Goal: Information Seeking & Learning: Learn about a topic

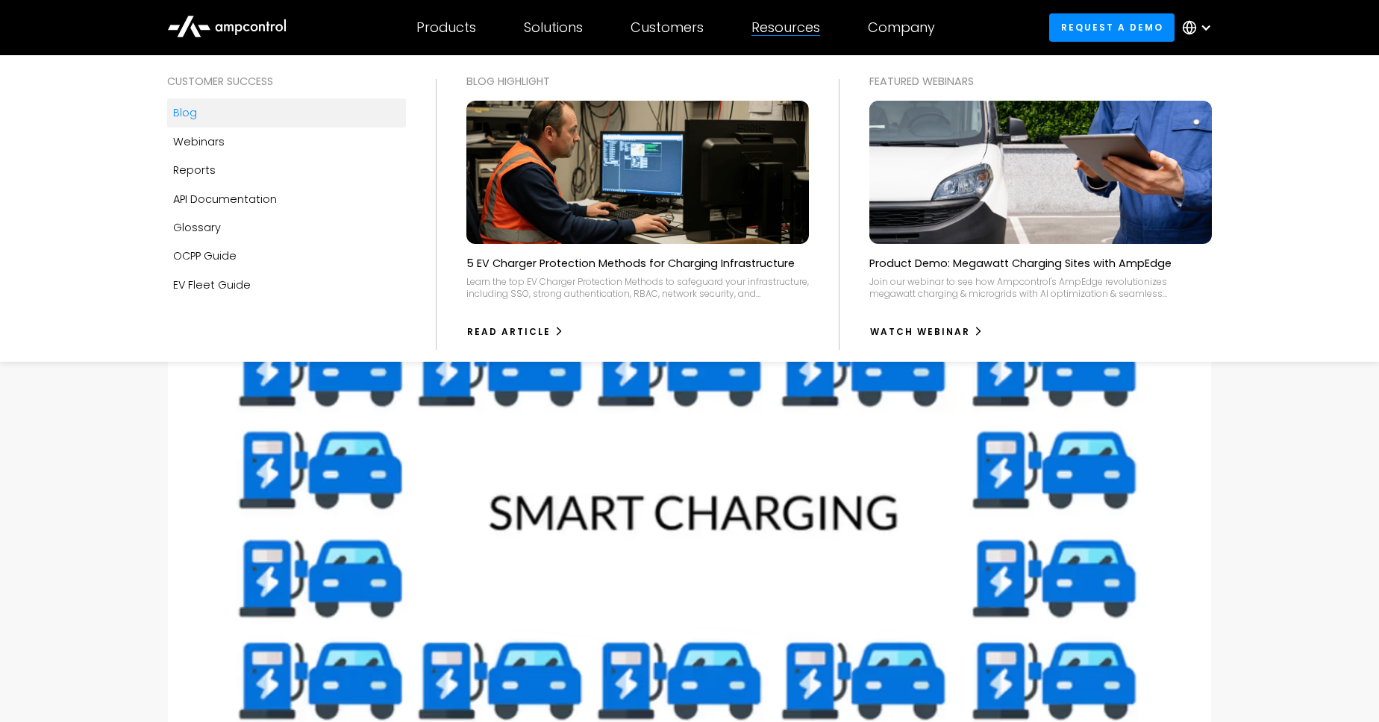
click at [207, 118] on link "Blog" at bounding box center [286, 112] width 239 height 28
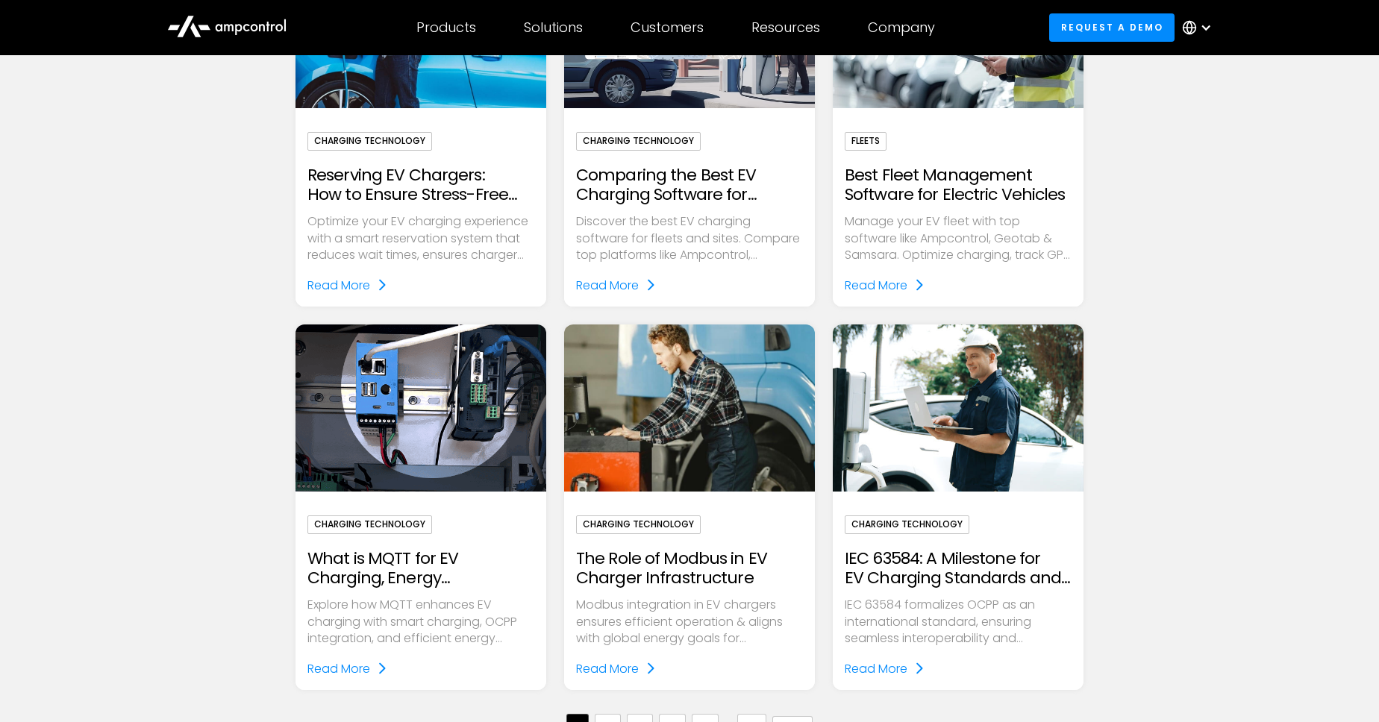
scroll to position [1361, 0]
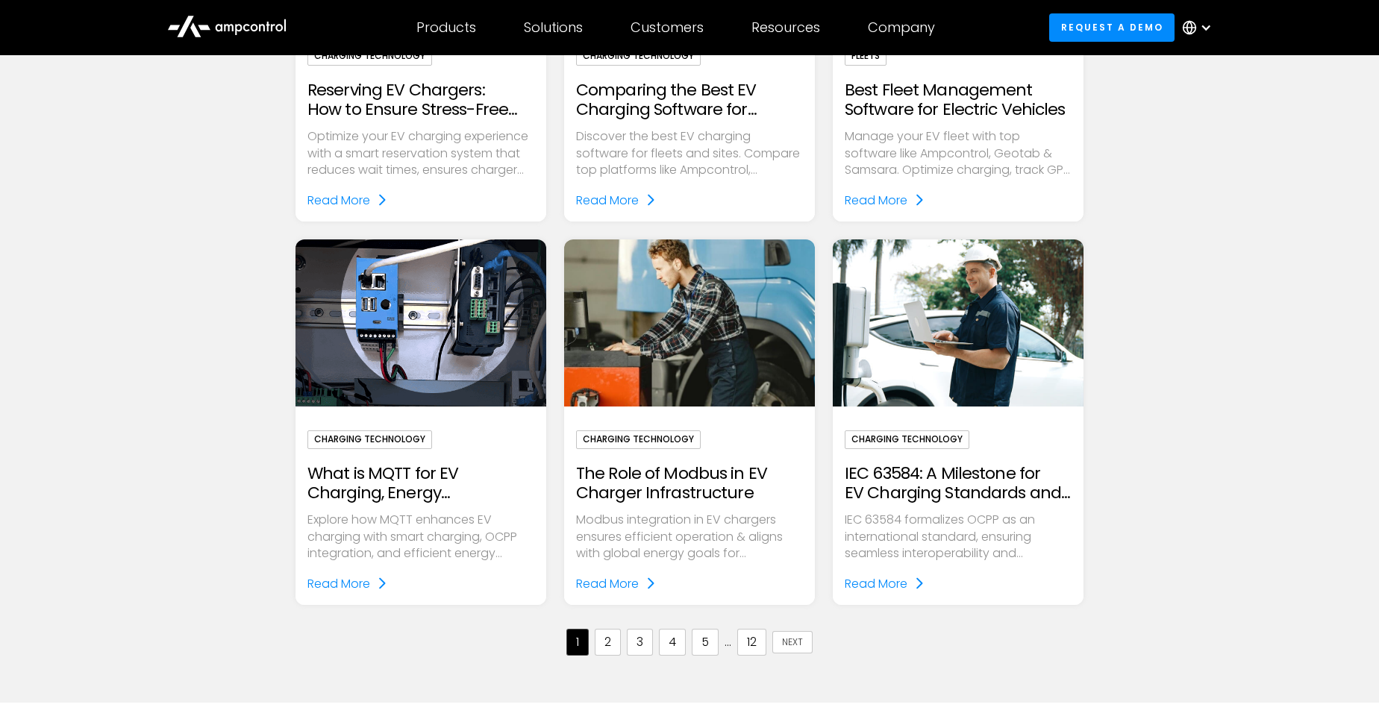
click at [610, 646] on link "2" at bounding box center [608, 642] width 26 height 27
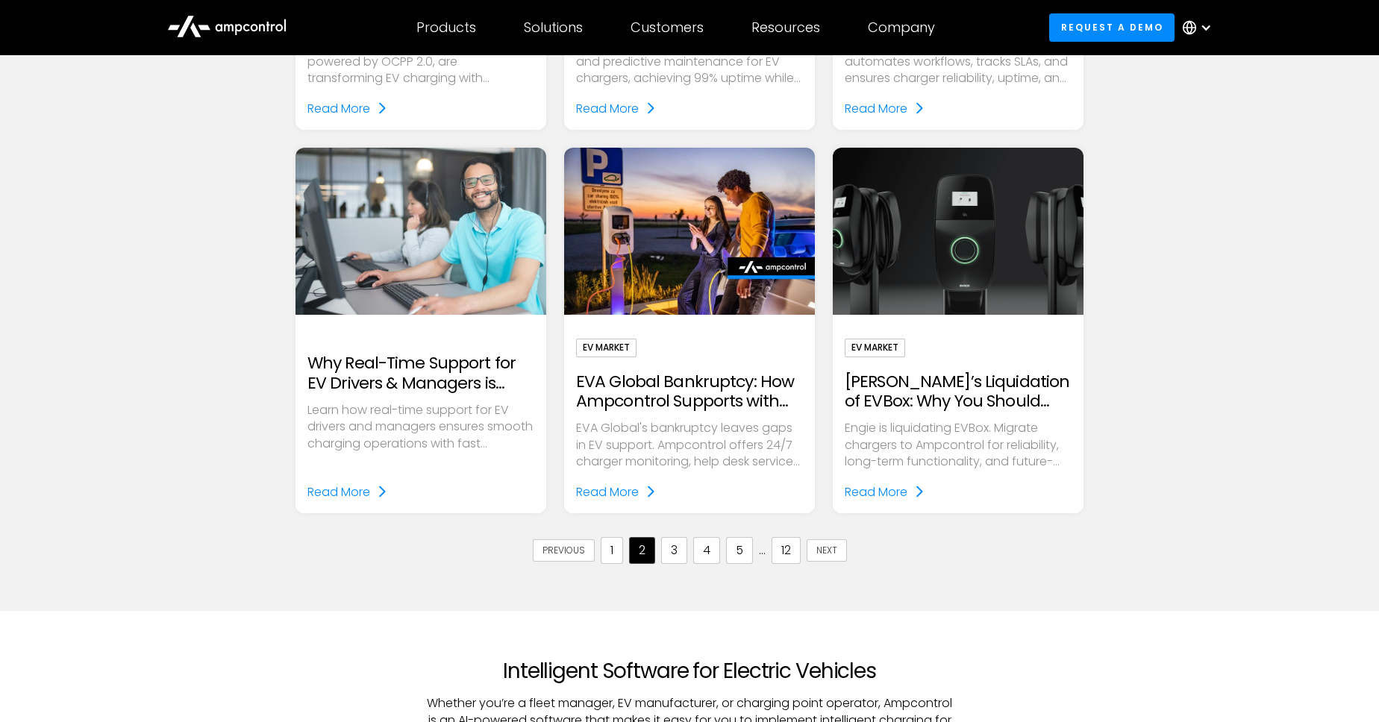
scroll to position [1531, 0]
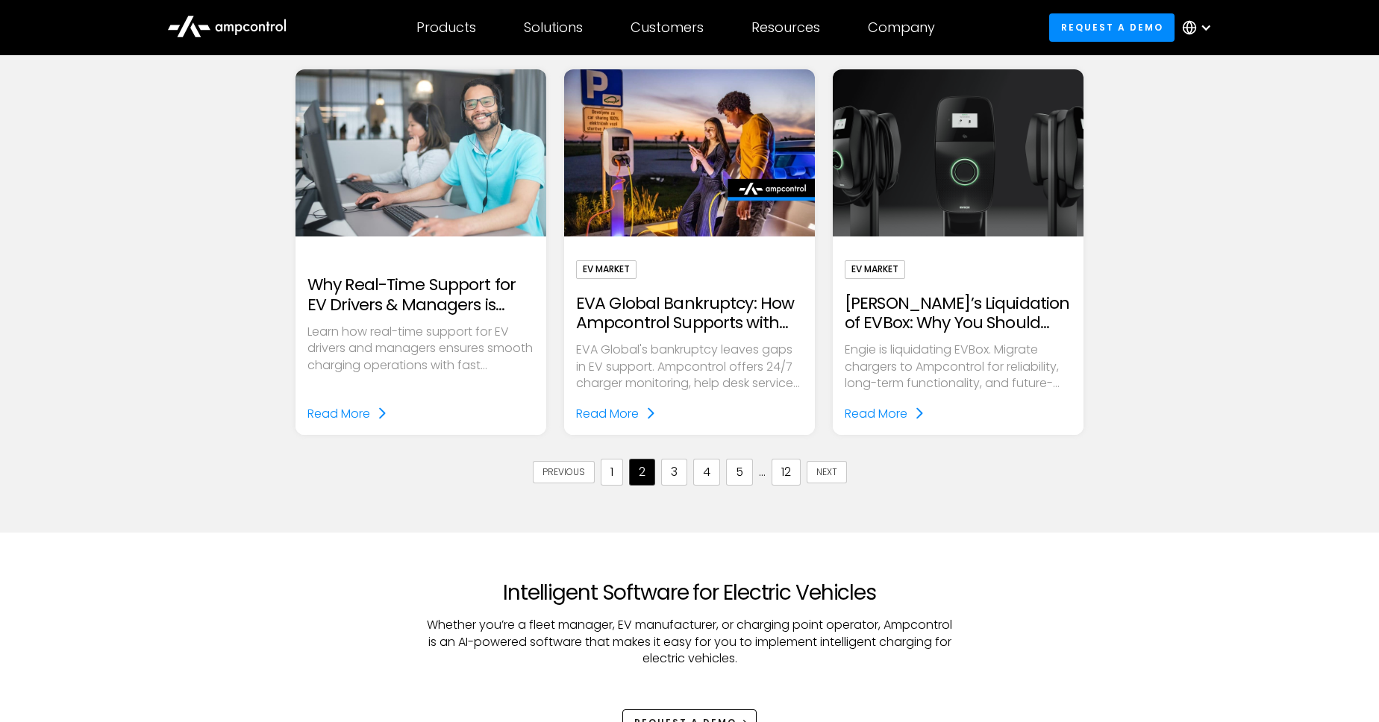
click at [672, 477] on link "3" at bounding box center [674, 472] width 26 height 27
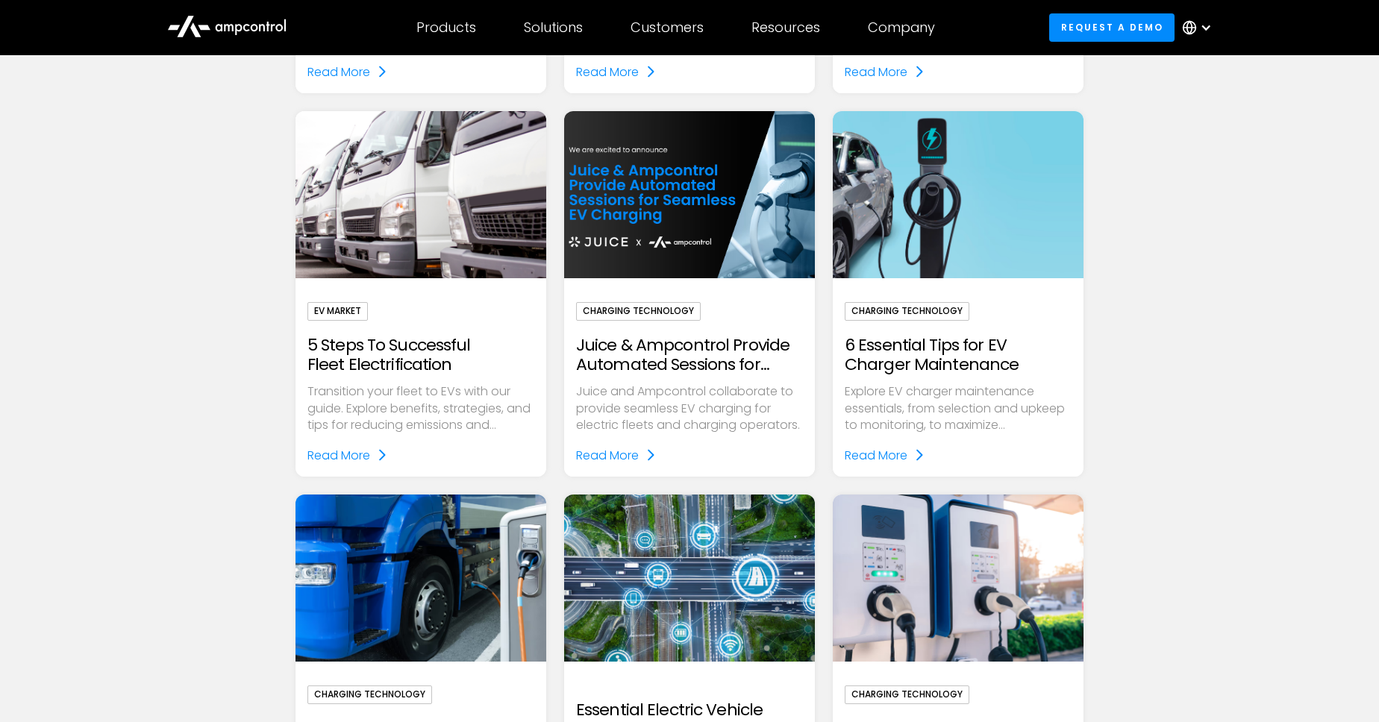
scroll to position [1446, 0]
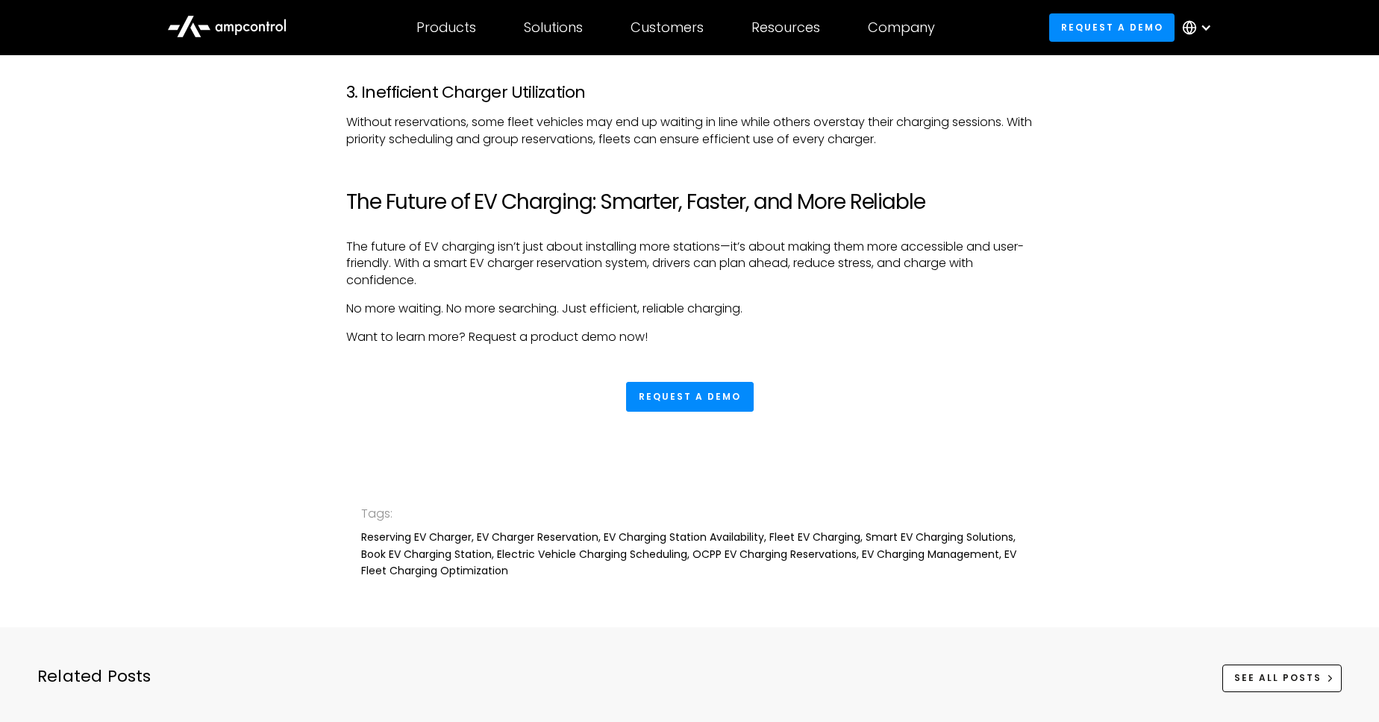
scroll to position [2892, 0]
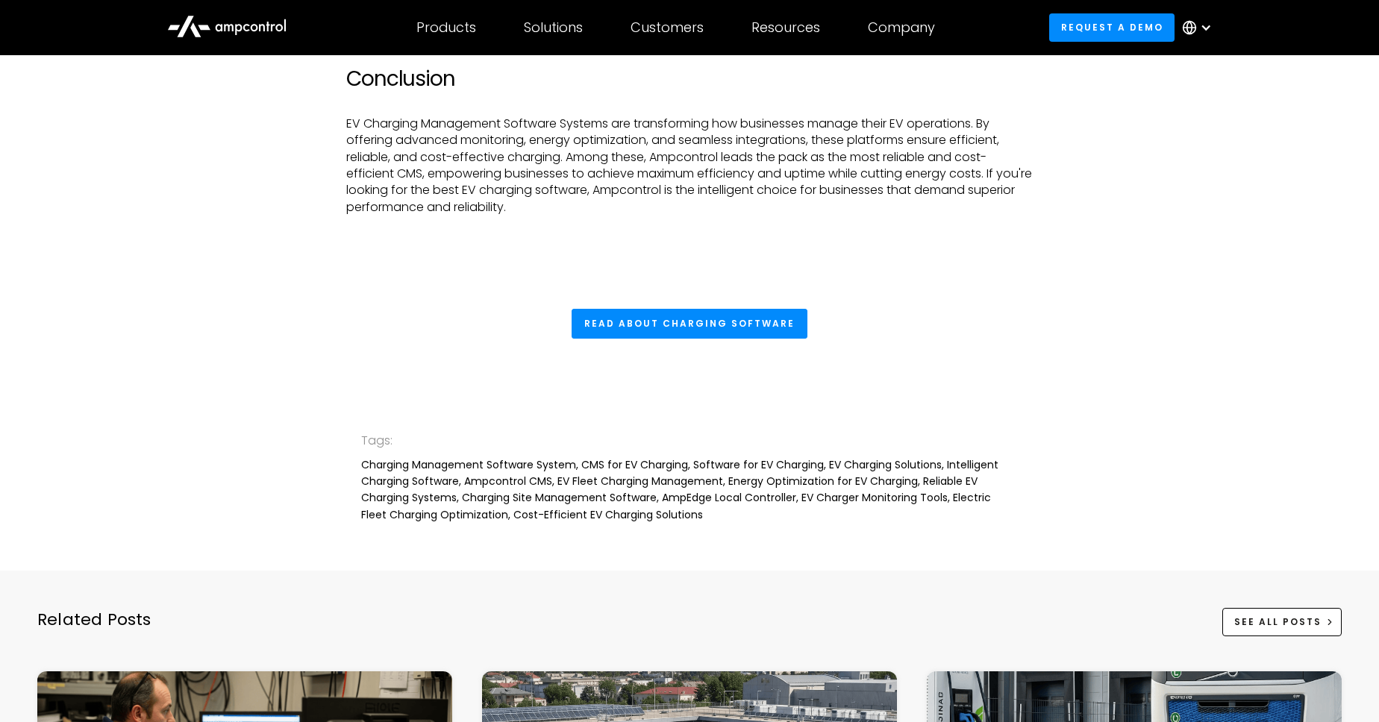
scroll to position [5019, 0]
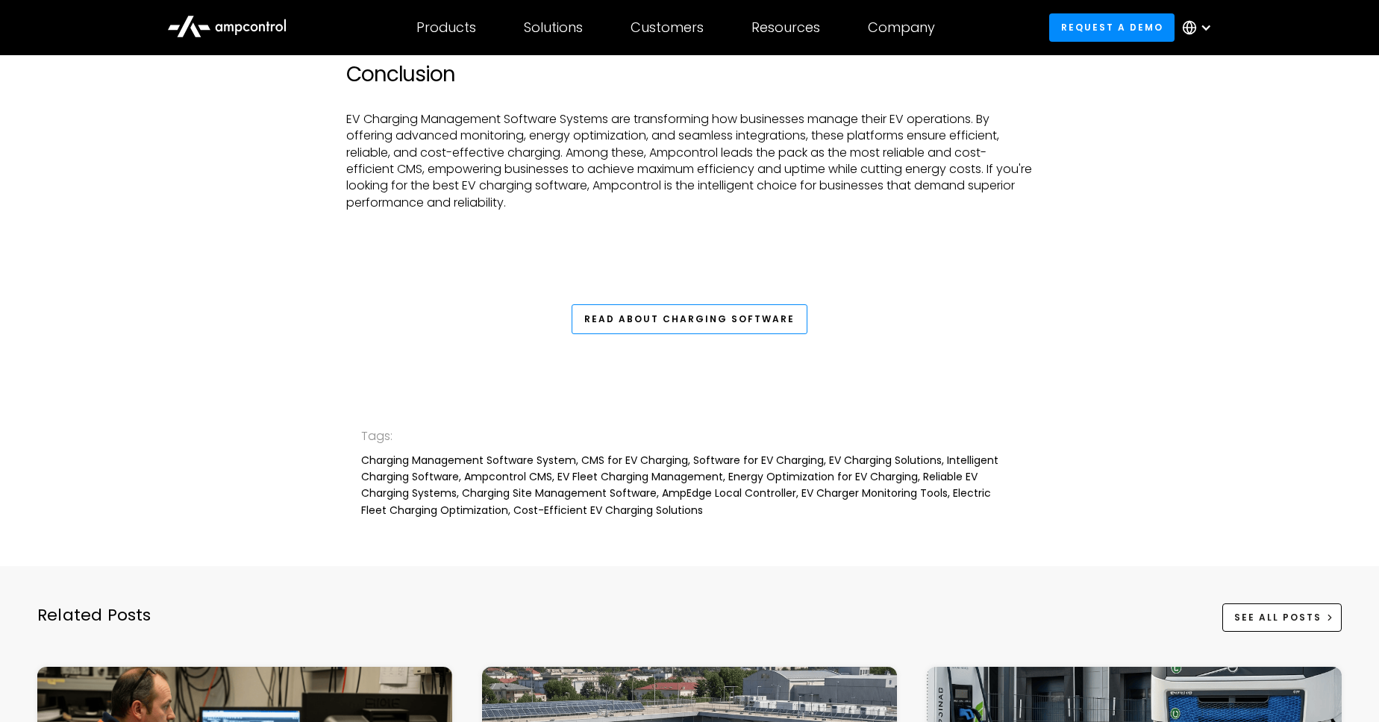
click at [617, 324] on link "Read About Charging Software" at bounding box center [690, 319] width 236 height 30
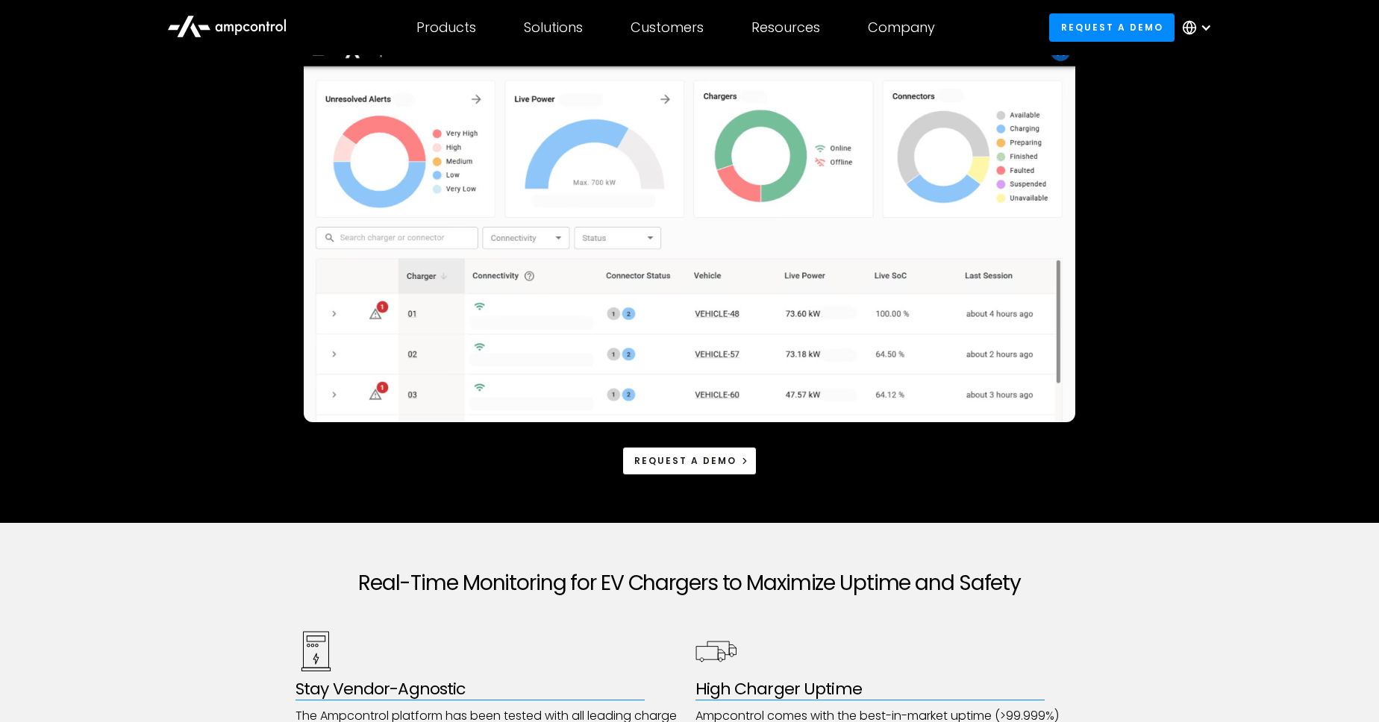
scroll to position [85, 0]
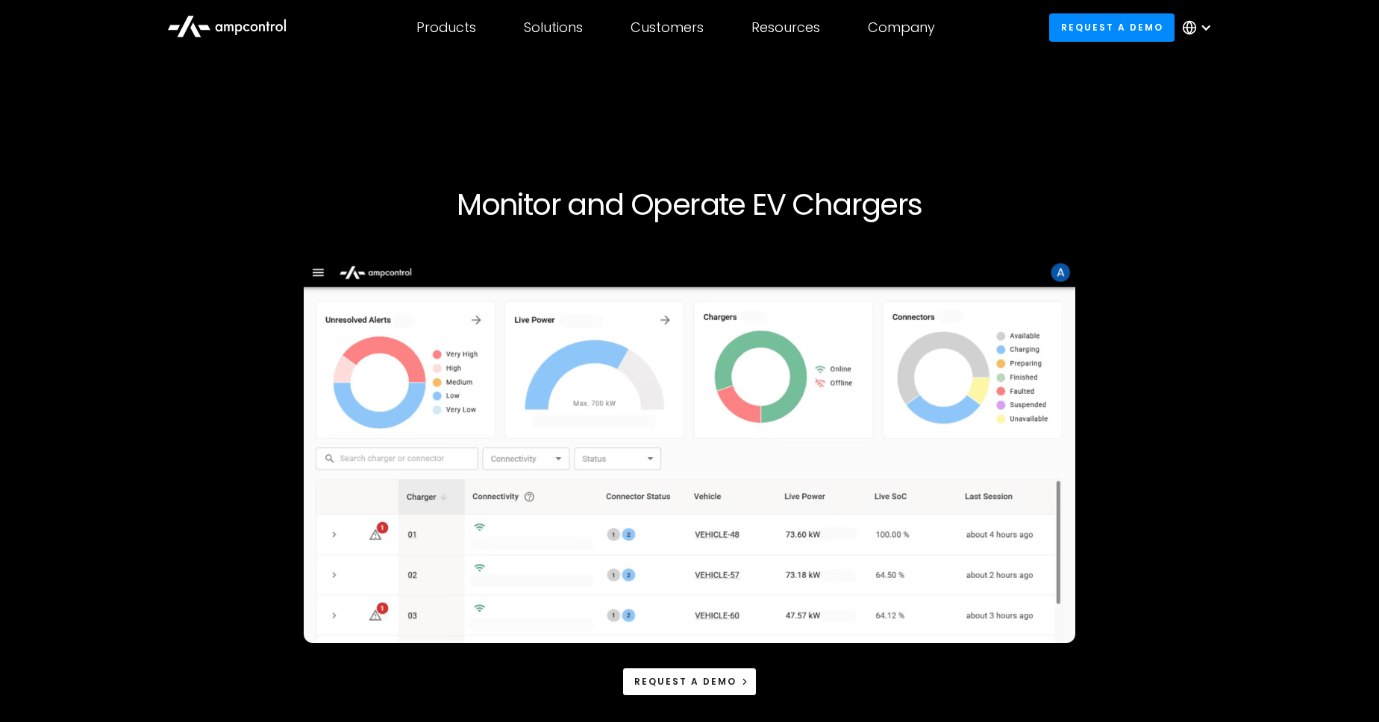
scroll to position [85, 0]
